Goal: Information Seeking & Learning: Learn about a topic

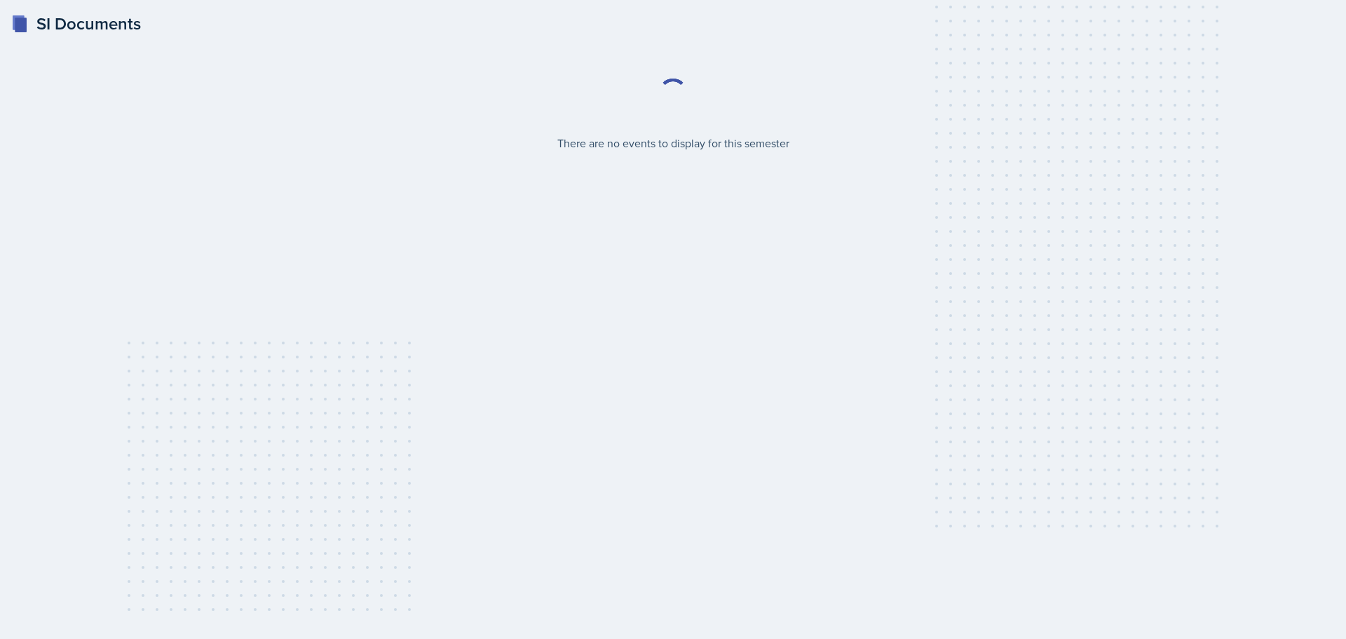
select select "2bed604d-1099-4043-b1bc-2365e8740244"
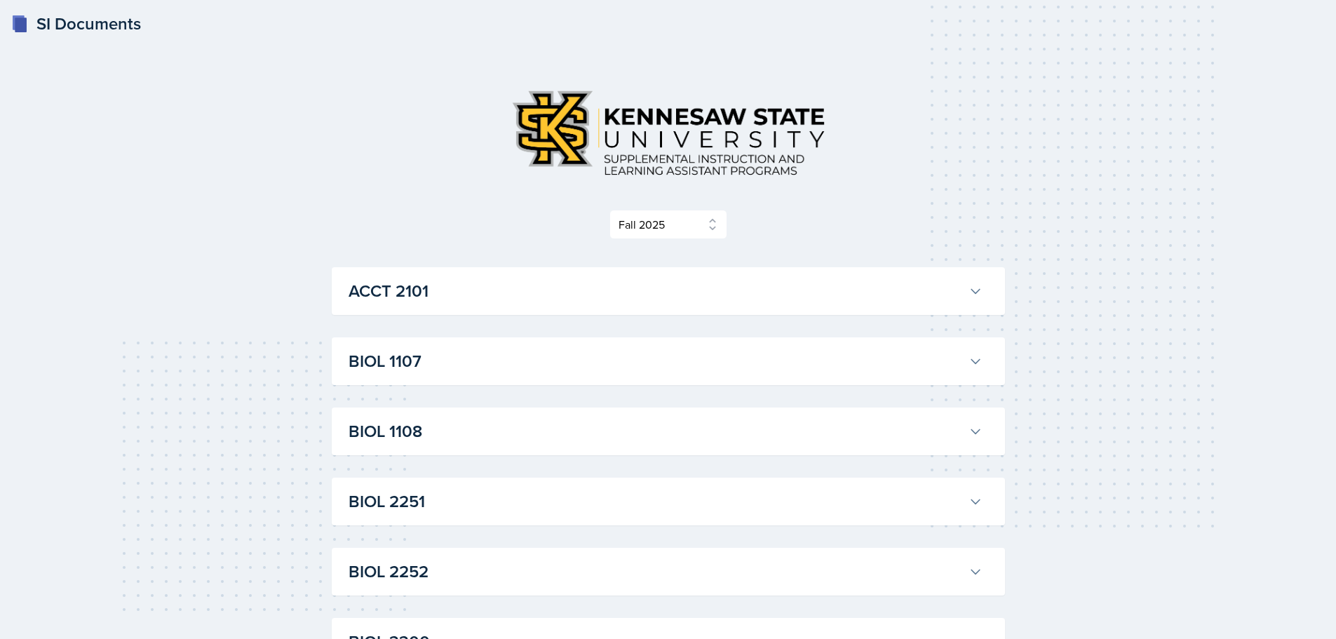
click at [447, 307] on div "ACCT 2101 [PERSON_NAME] Professor: [PERSON_NAME] Export to Google Calendar Recu…" at bounding box center [668, 291] width 673 height 48
click at [420, 298] on h3 "ACCT 2101" at bounding box center [656, 290] width 614 height 25
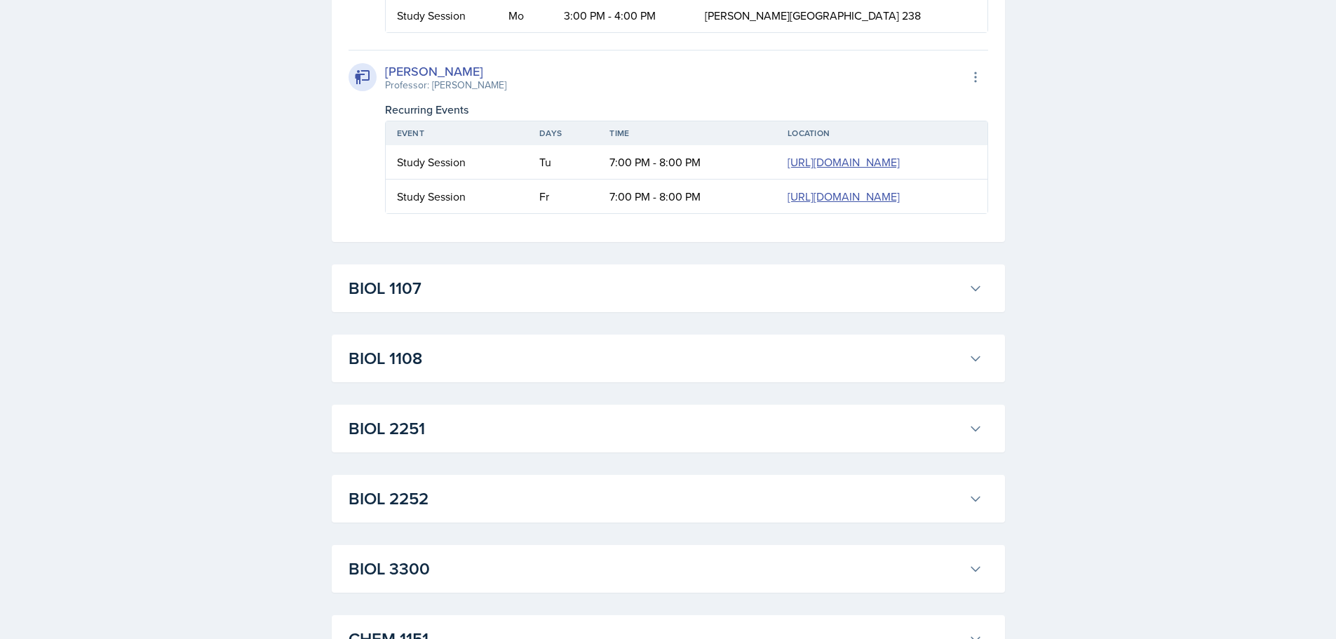
scroll to position [1977, 0]
click at [358, 211] on div "[PERSON_NAME] Professor: [PERSON_NAME] Export to Google Calendar Recurring Even…" at bounding box center [669, 129] width 640 height 164
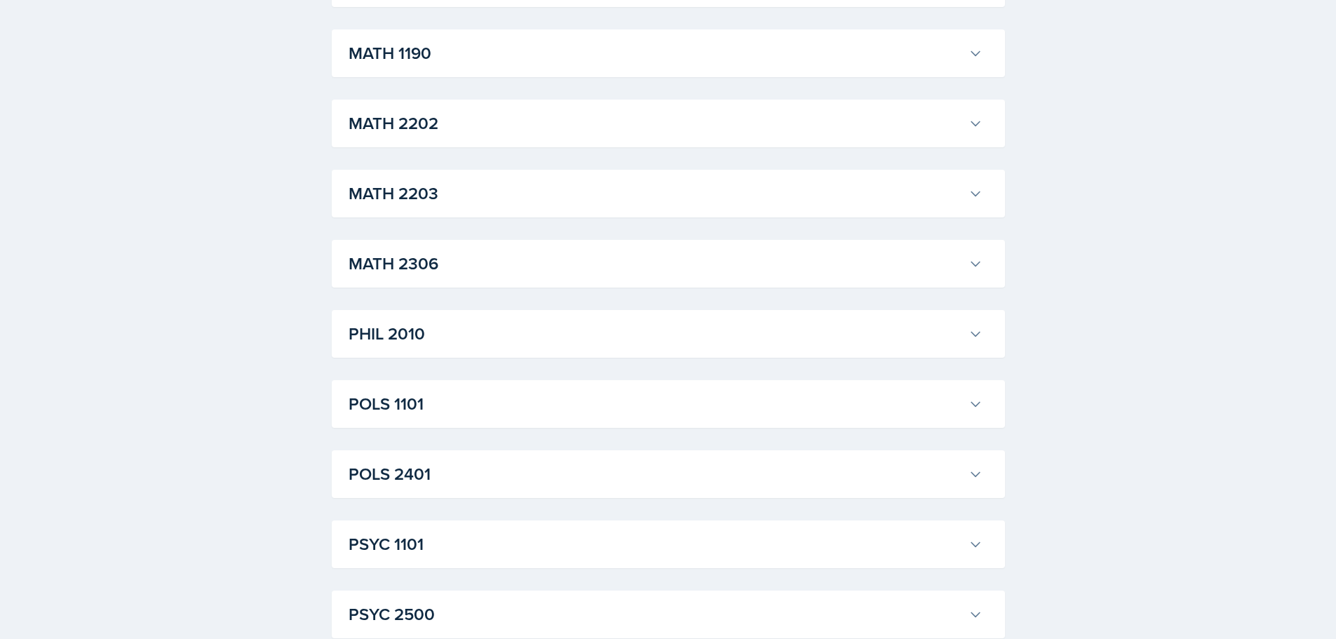
scroll to position [3458, 0]
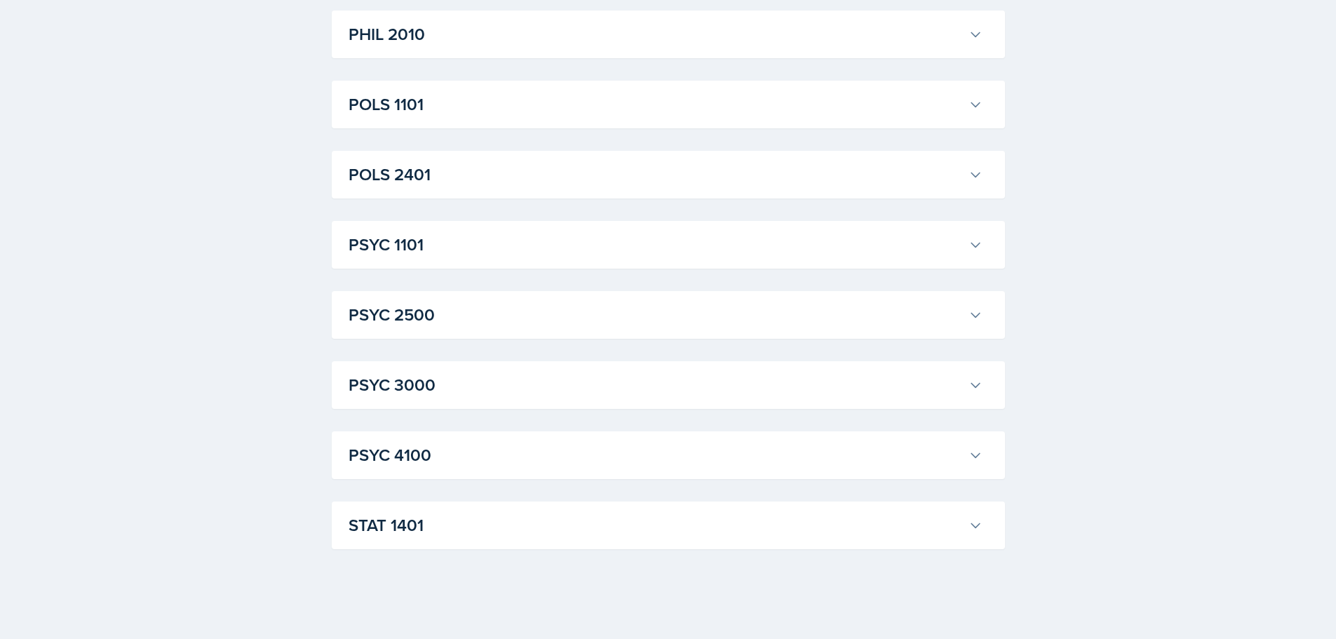
scroll to position [7961, 0]
click at [430, 169] on h3 "POLS 2401" at bounding box center [656, 174] width 614 height 25
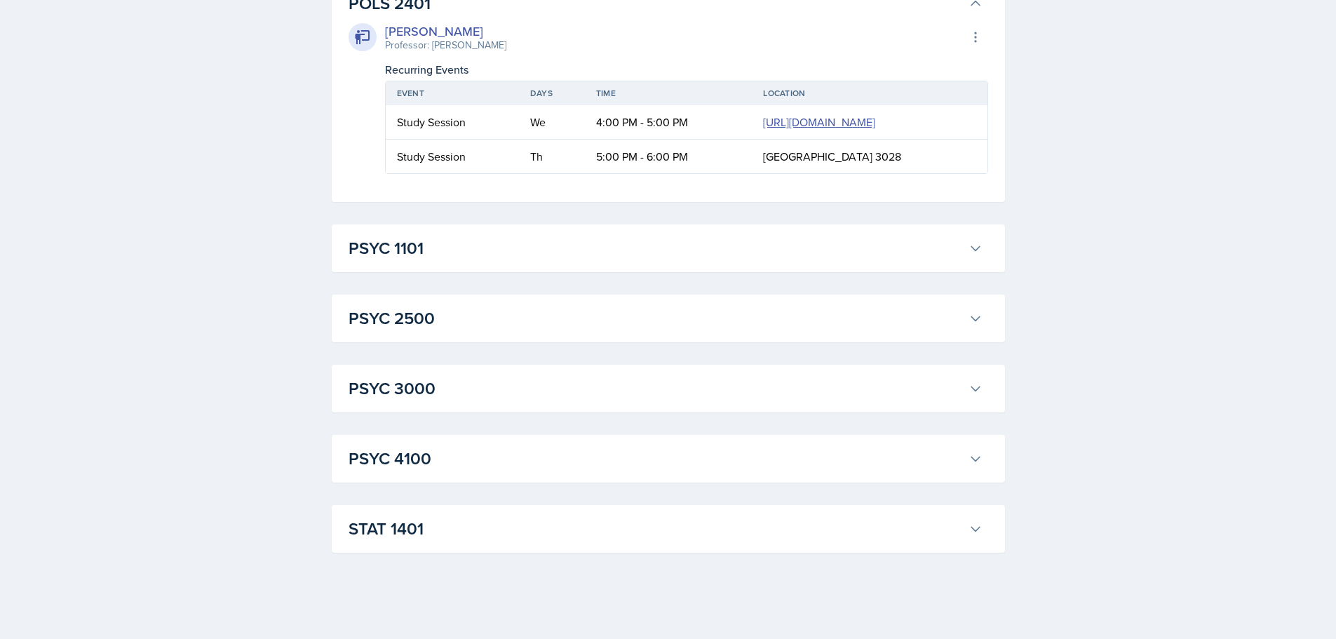
scroll to position [7451, 0]
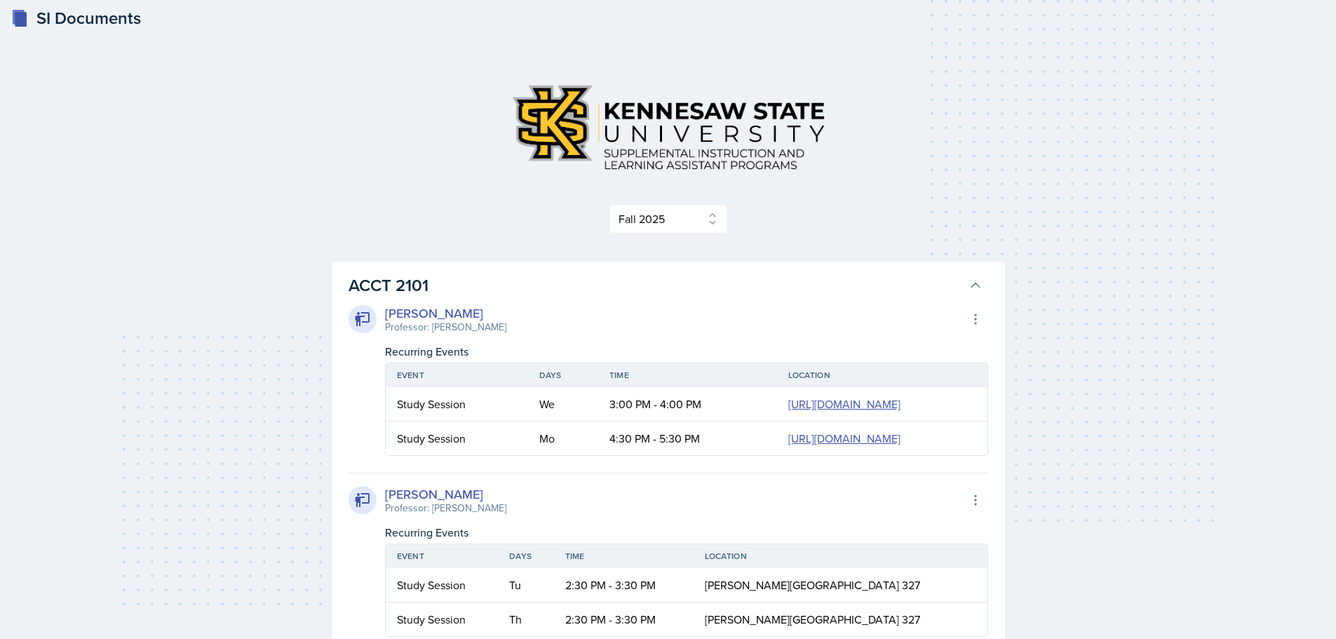
scroll to position [0, 0]
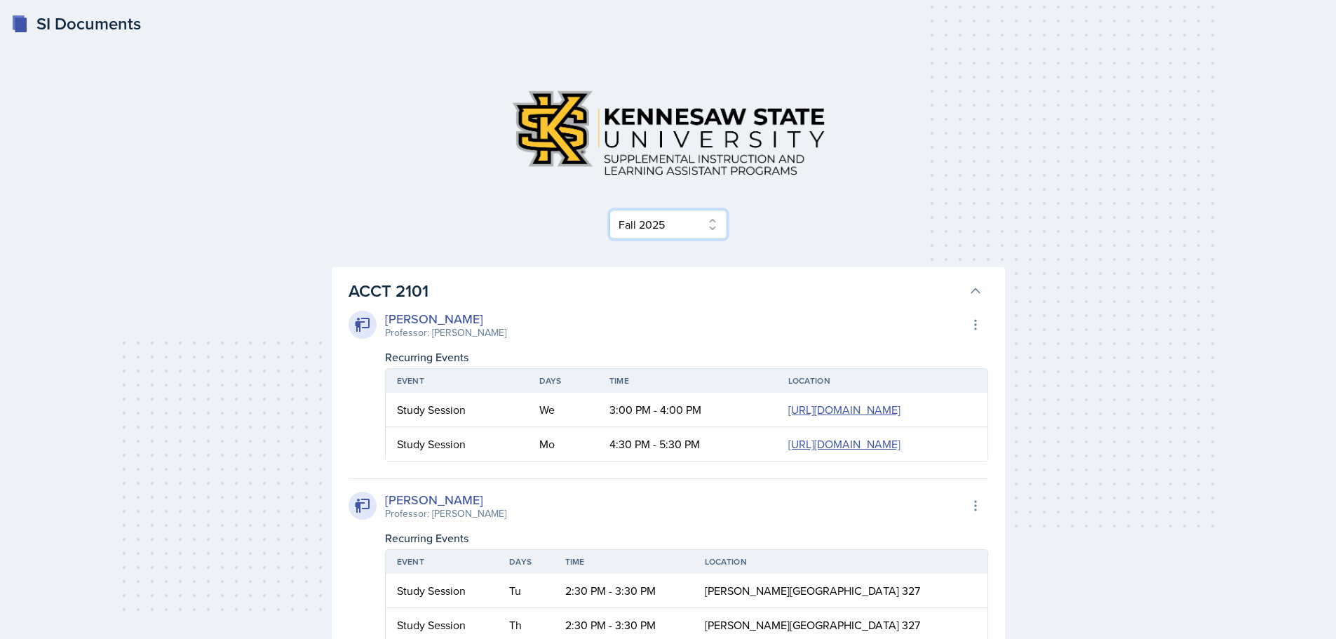
click at [639, 236] on select "Select Semester Fall 2025 Summer 2025 Spring 2025 Fall 2024 Summer 2024 Spring …" at bounding box center [668, 224] width 118 height 29
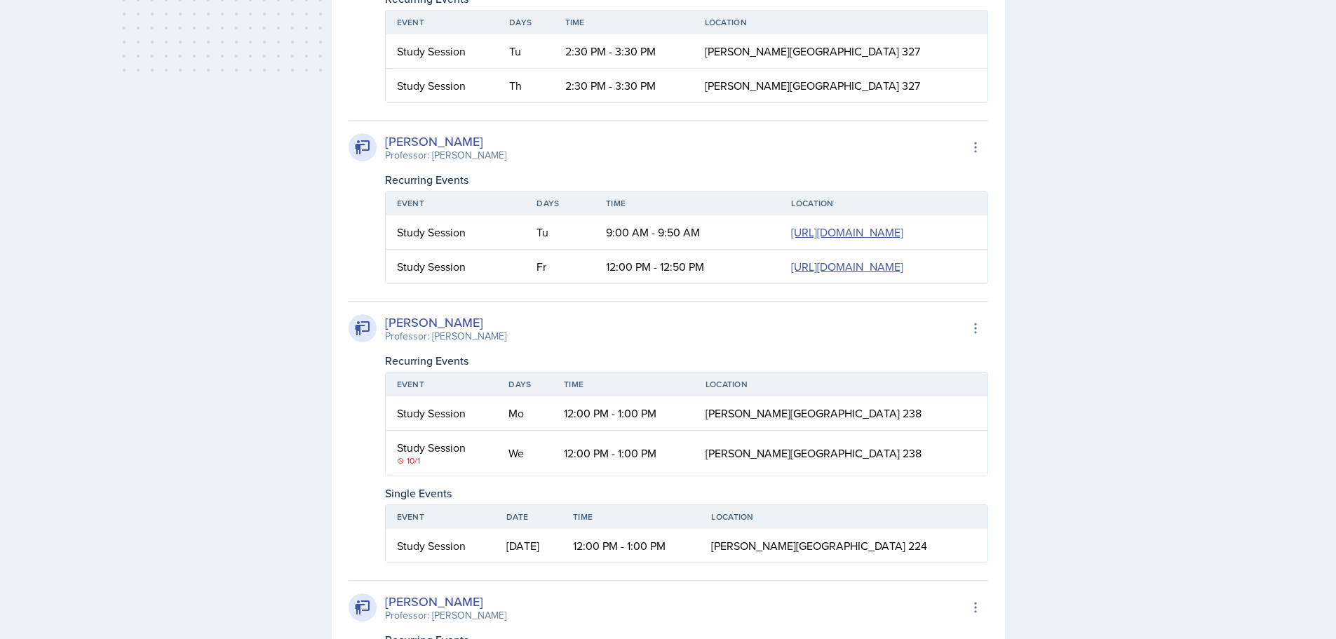
scroll to position [540, 0]
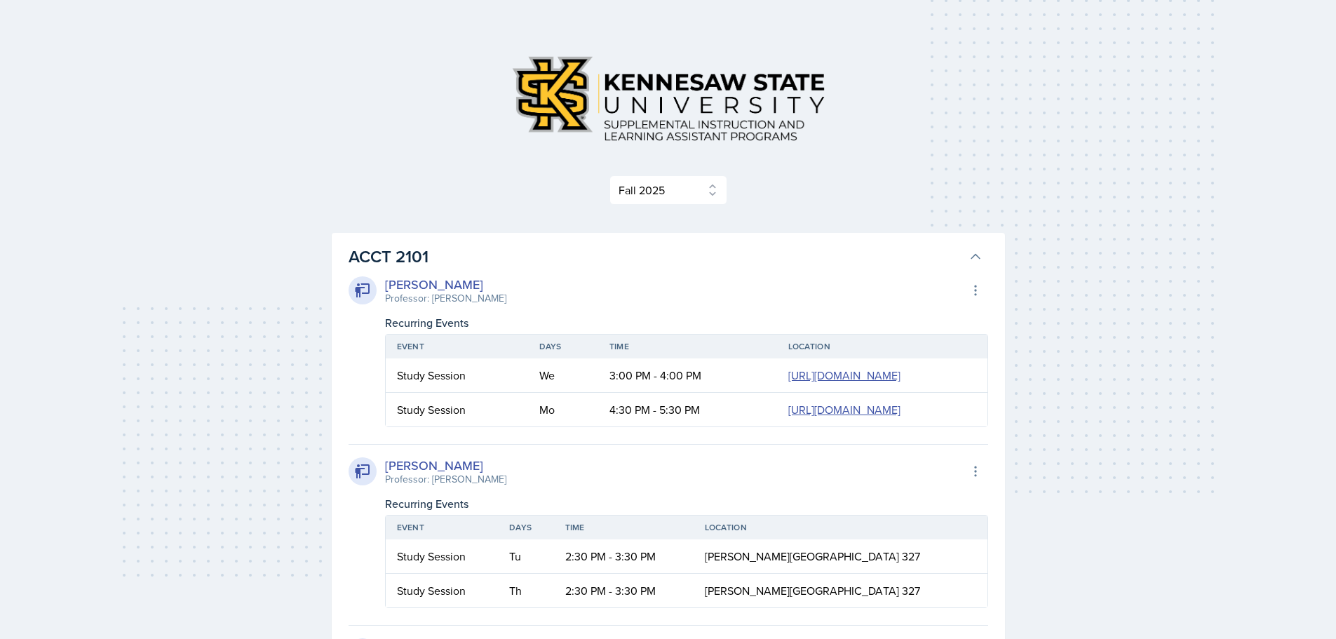
scroll to position [0, 0]
